Goal: Find specific page/section: Find specific page/section

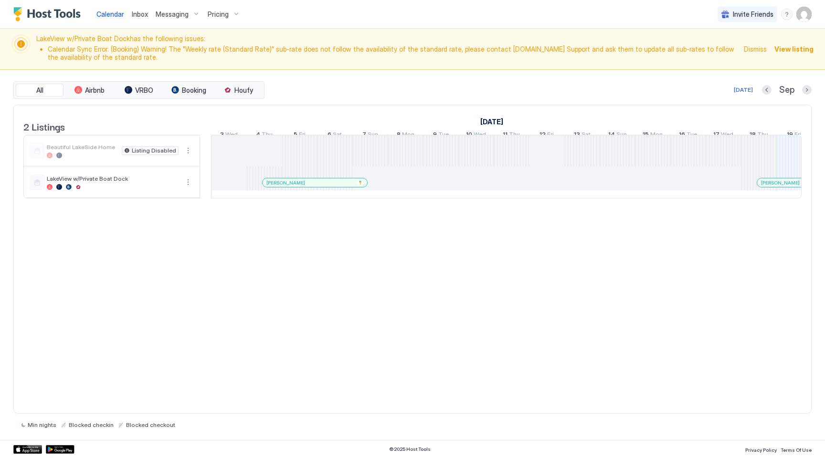
scroll to position [0, 531]
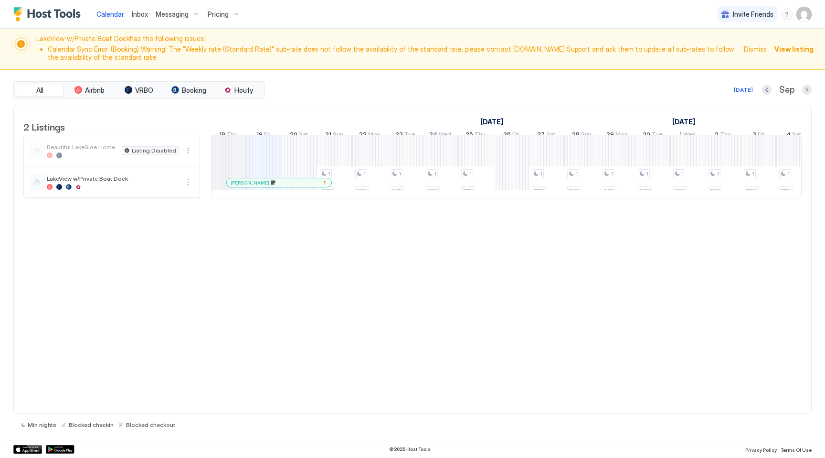
click at [803, 17] on img "User profile" at bounding box center [804, 14] width 15 height 15
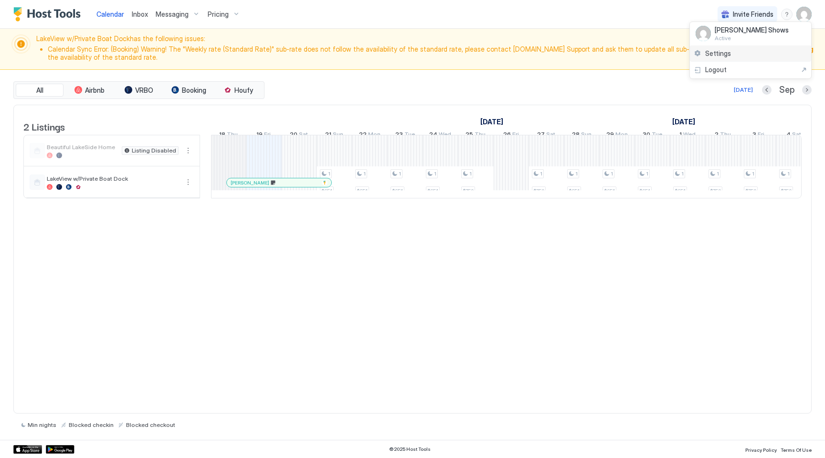
click at [742, 49] on div "Settings" at bounding box center [750, 53] width 121 height 17
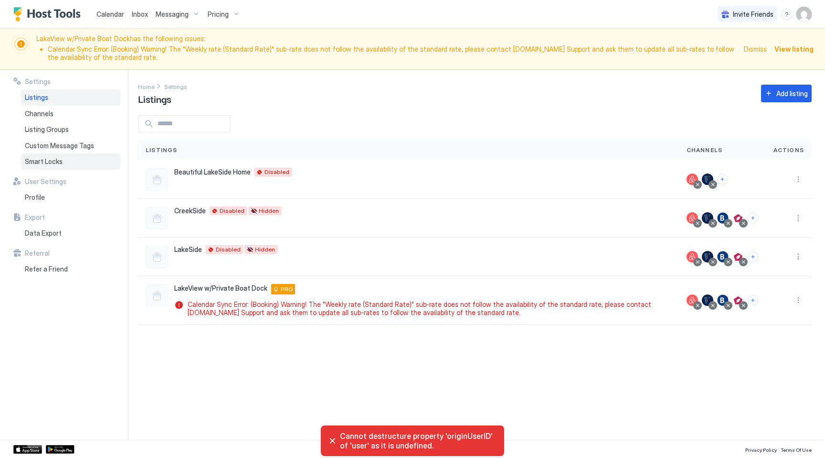
click at [52, 156] on div "Smart Locks" at bounding box center [70, 161] width 99 height 16
